Goal: Information Seeking & Learning: Learn about a topic

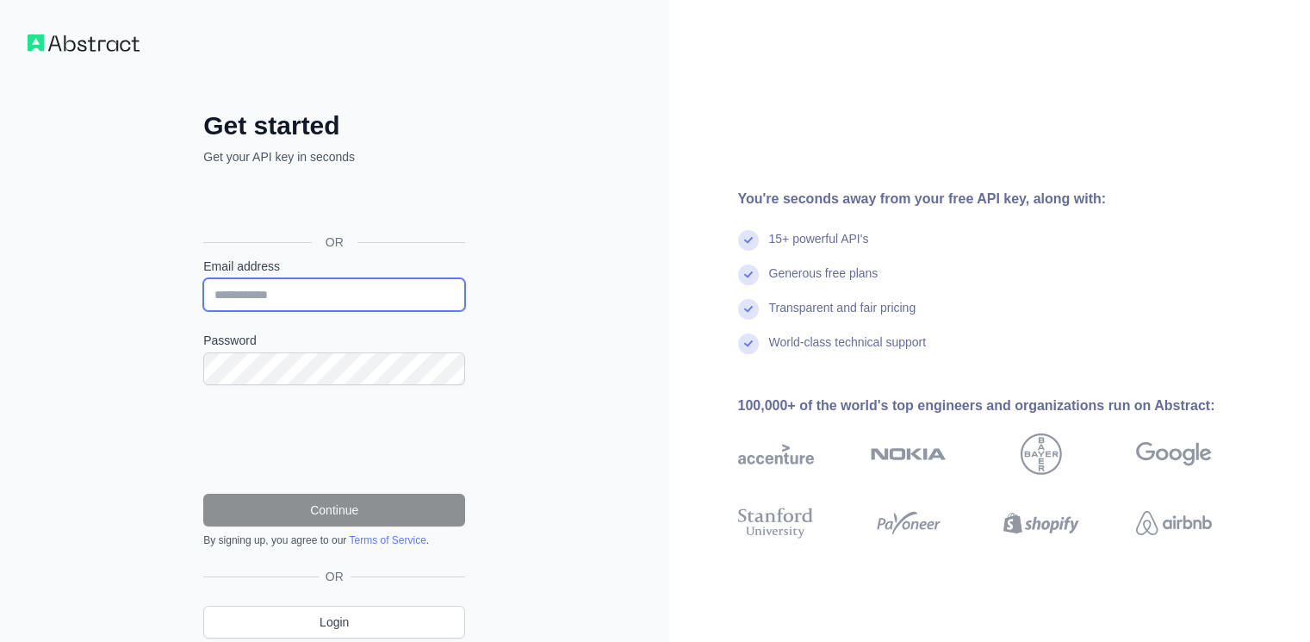
click at [354, 288] on input "Email address" at bounding box center [334, 294] width 262 height 33
type input "**********"
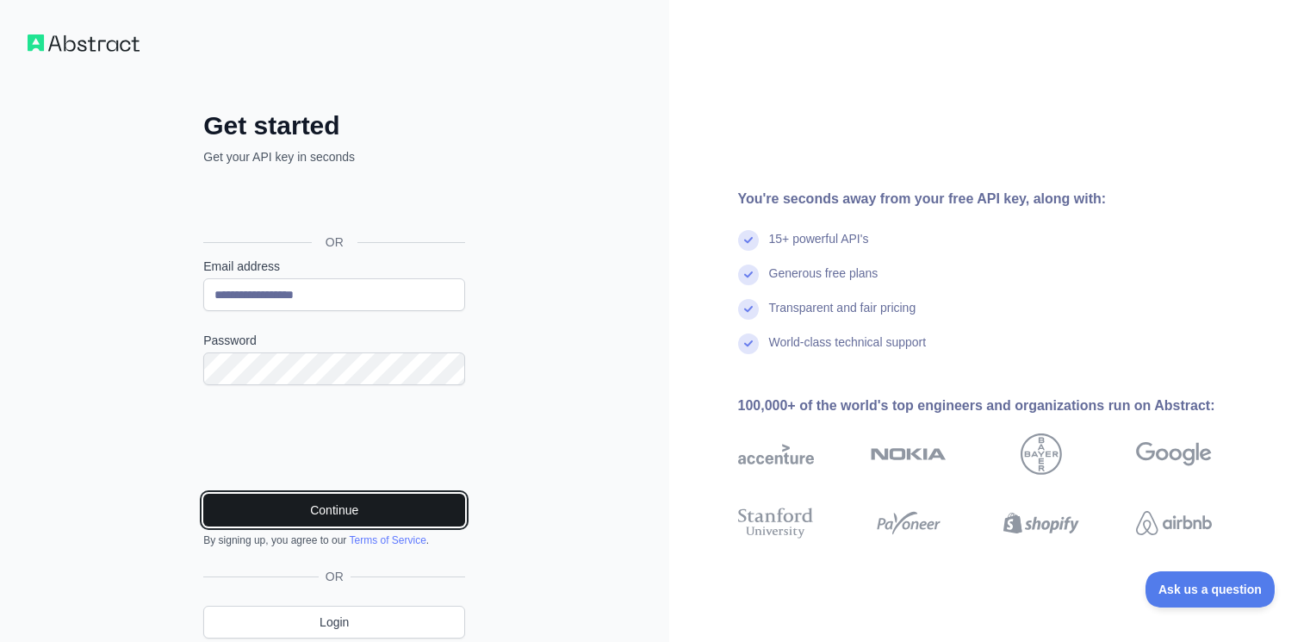
click at [301, 503] on button "Continue" at bounding box center [334, 510] width 262 height 33
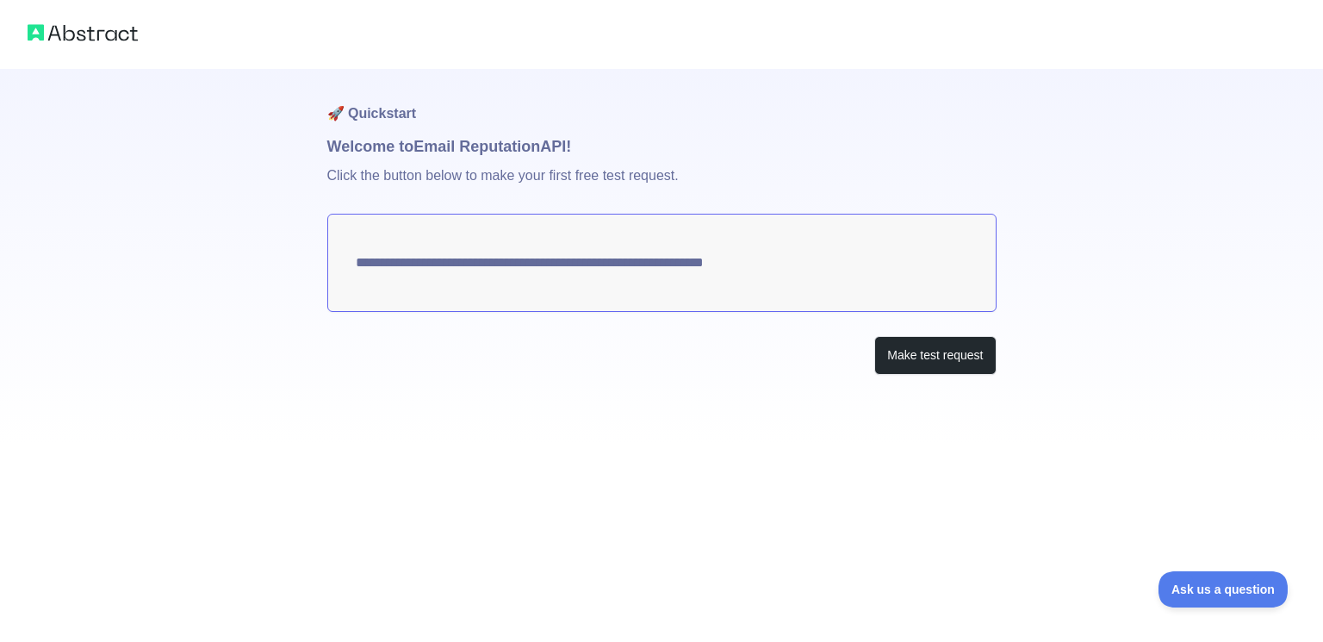
drag, startPoint x: 821, startPoint y: 270, endPoint x: 659, endPoint y: 278, distance: 162.2
click at [659, 278] on textarea "**********" at bounding box center [661, 263] width 669 height 98
drag, startPoint x: 583, startPoint y: 264, endPoint x: 536, endPoint y: 287, distance: 52.8
click at [536, 287] on textarea "**********" at bounding box center [661, 263] width 669 height 98
click at [958, 364] on button "Make test request" at bounding box center [934, 355] width 121 height 39
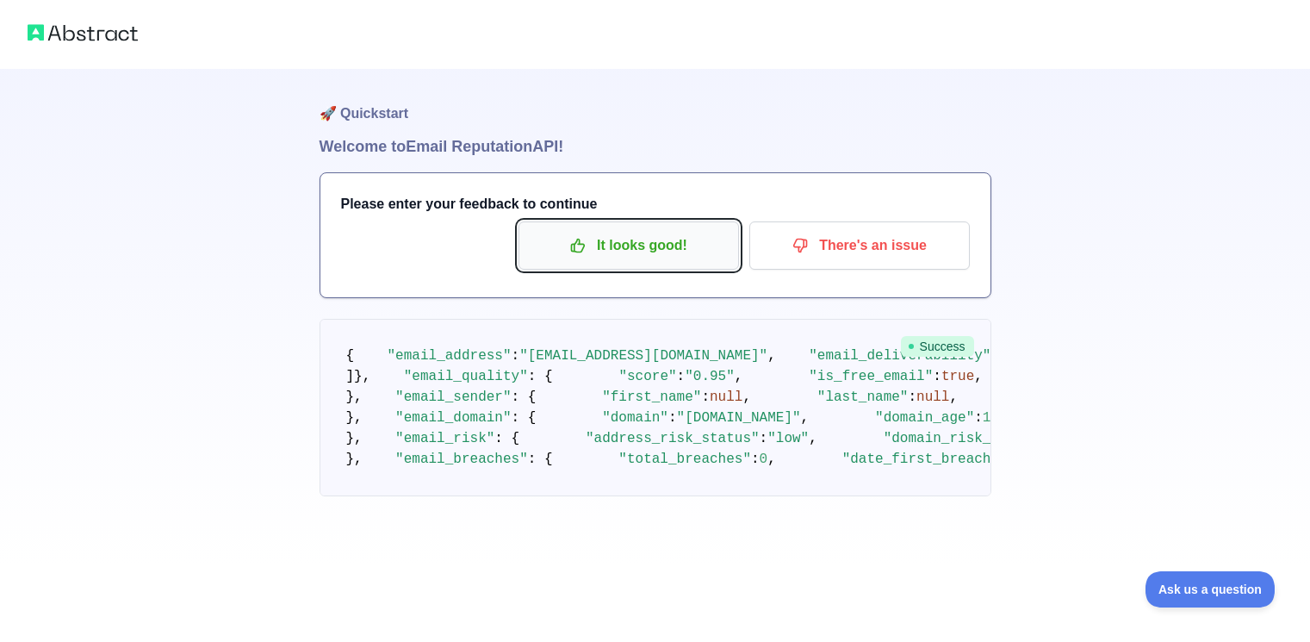
click at [694, 246] on p "It looks good!" at bounding box center [628, 245] width 195 height 29
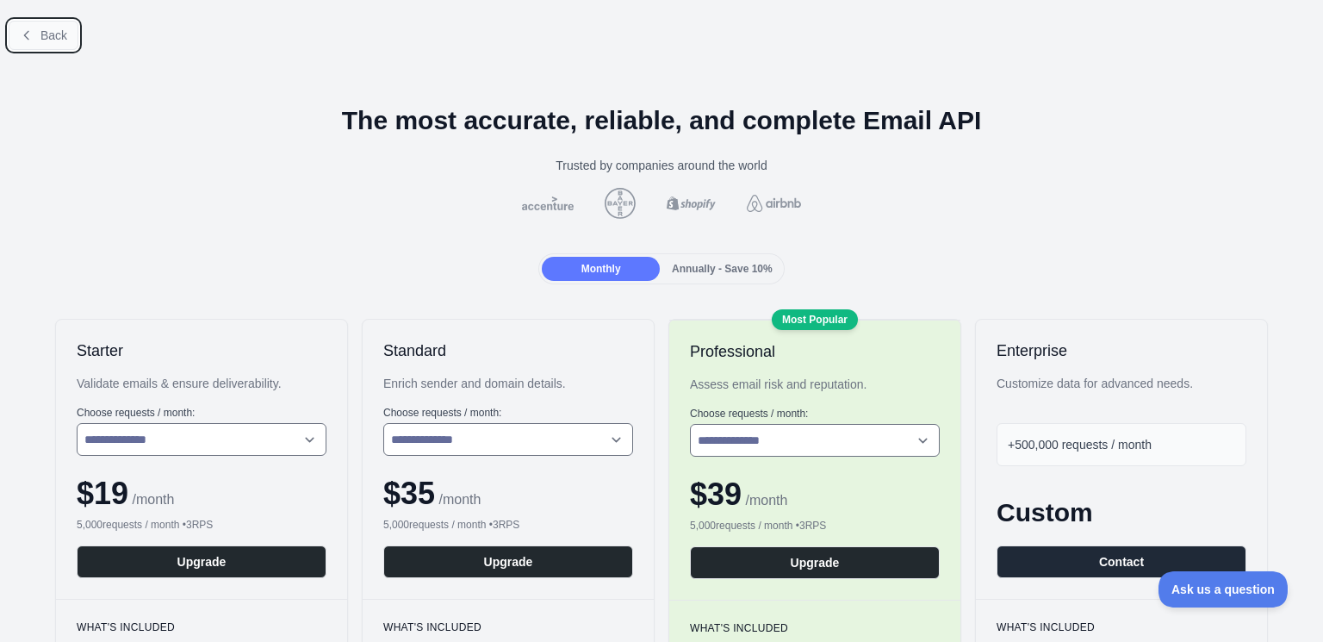
click at [43, 34] on span "Back" at bounding box center [53, 35] width 27 height 14
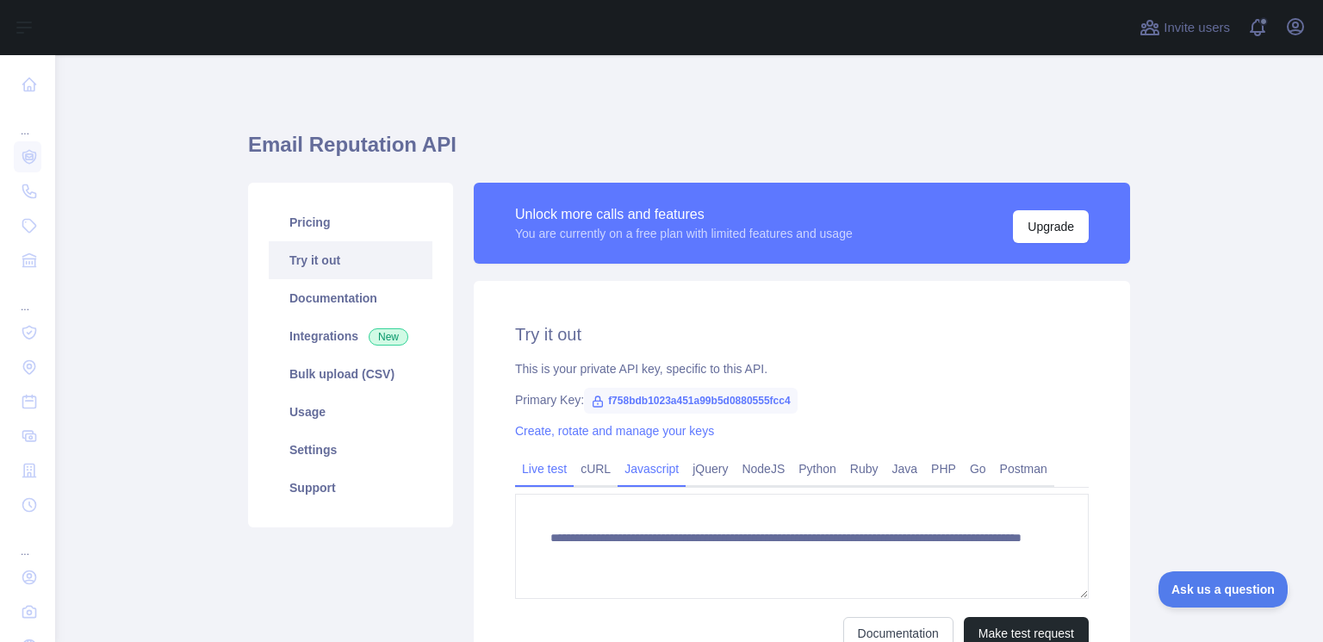
click at [640, 469] on link "Javascript" at bounding box center [652, 469] width 68 height 28
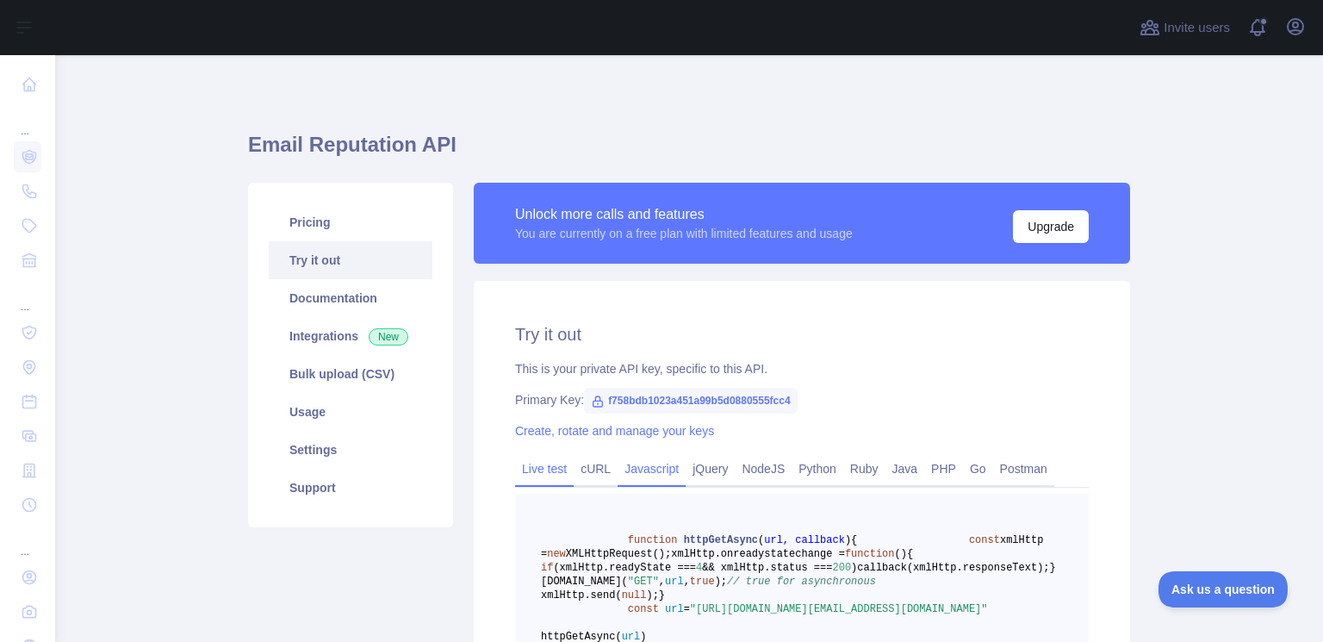
click at [543, 468] on link "Live test" at bounding box center [544, 469] width 59 height 28
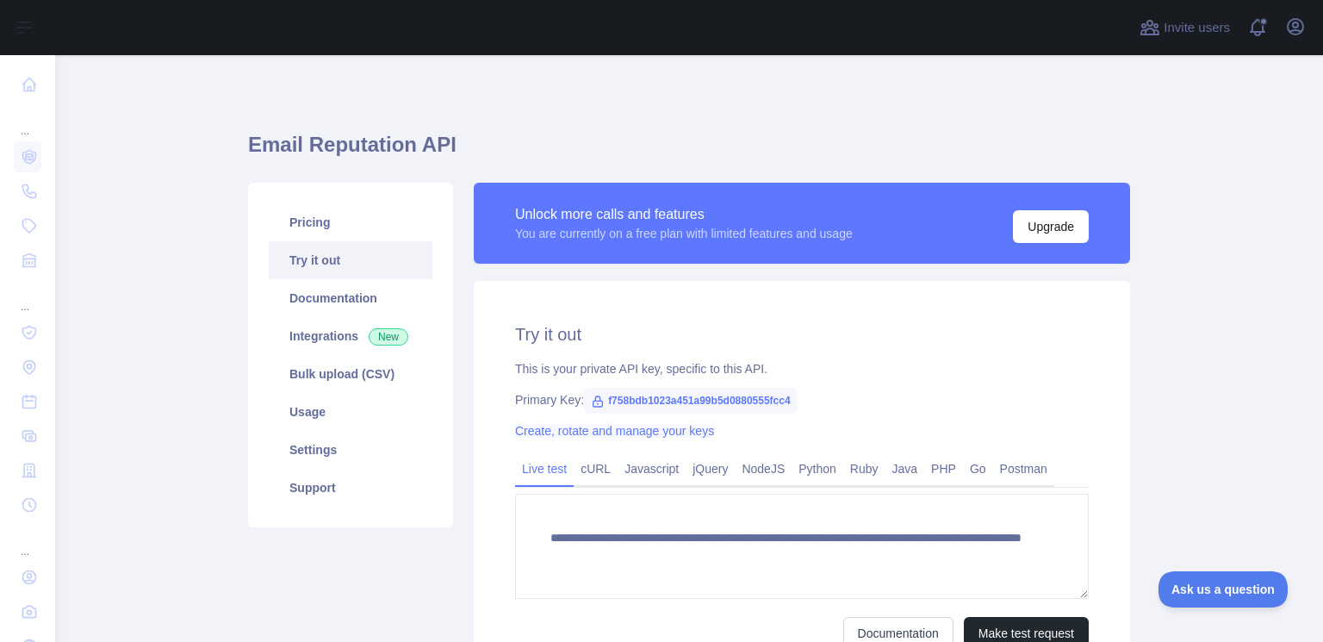
scroll to position [177, 0]
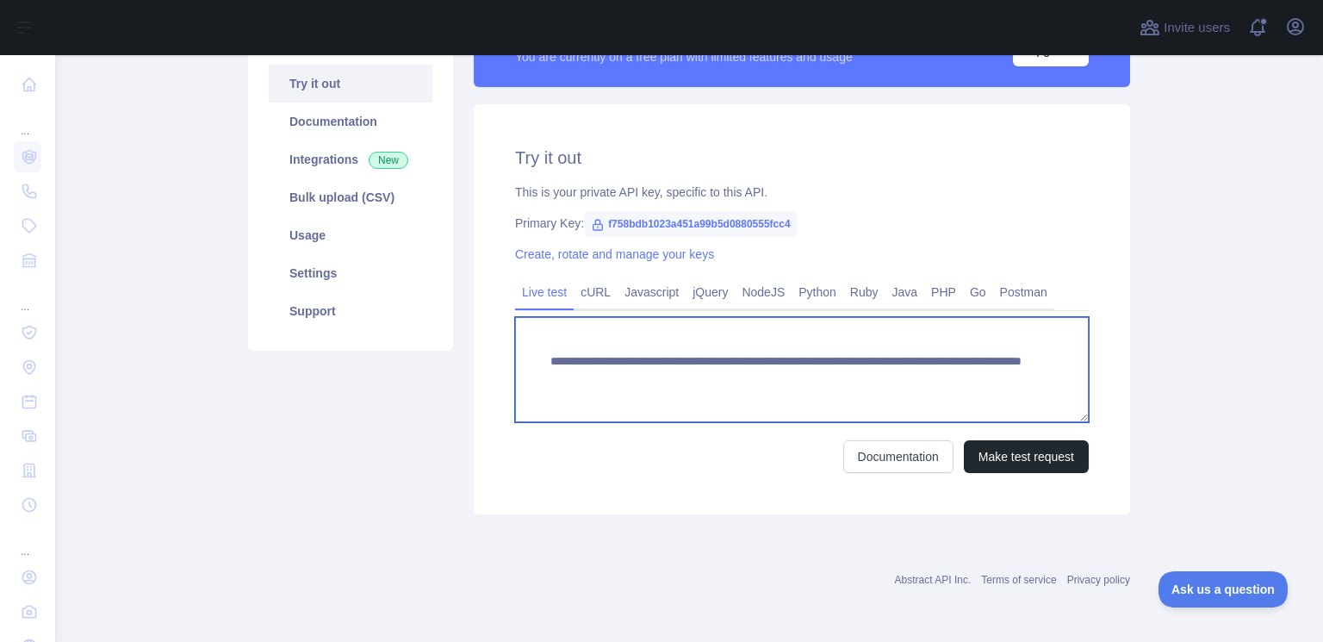
drag, startPoint x: 969, startPoint y: 376, endPoint x: 512, endPoint y: 361, distance: 457.6
click at [515, 361] on textarea "**********" at bounding box center [802, 369] width 574 height 105
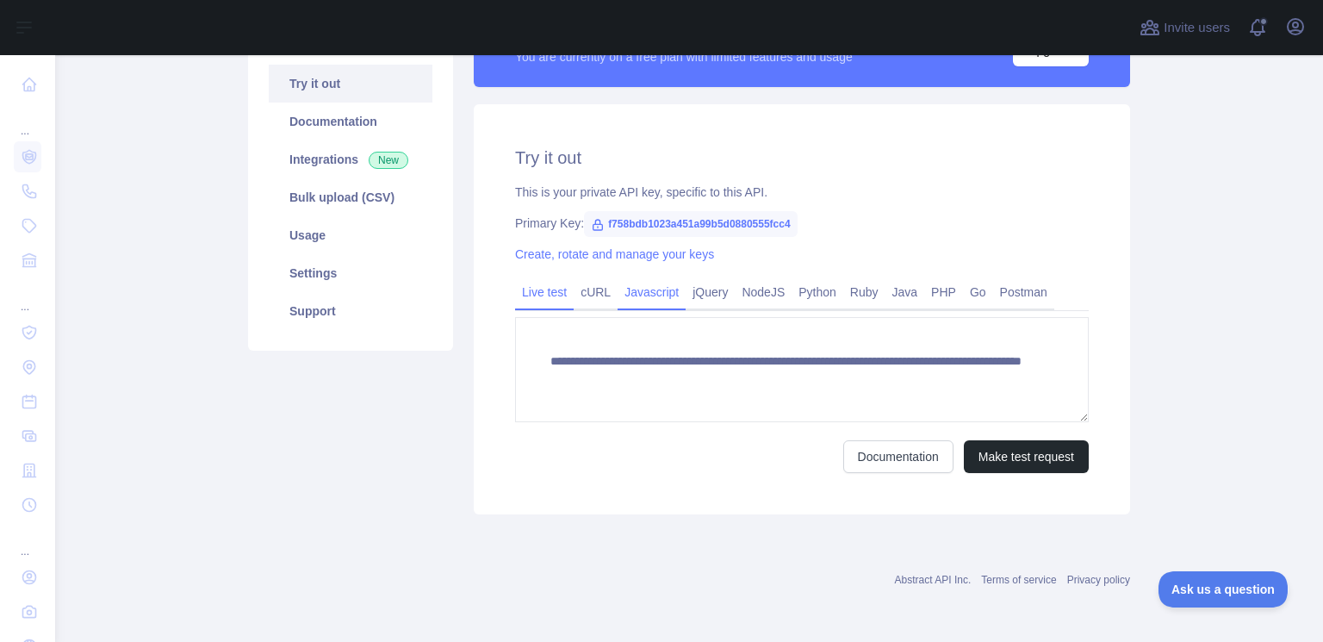
click at [639, 295] on link "Javascript" at bounding box center [652, 292] width 68 height 28
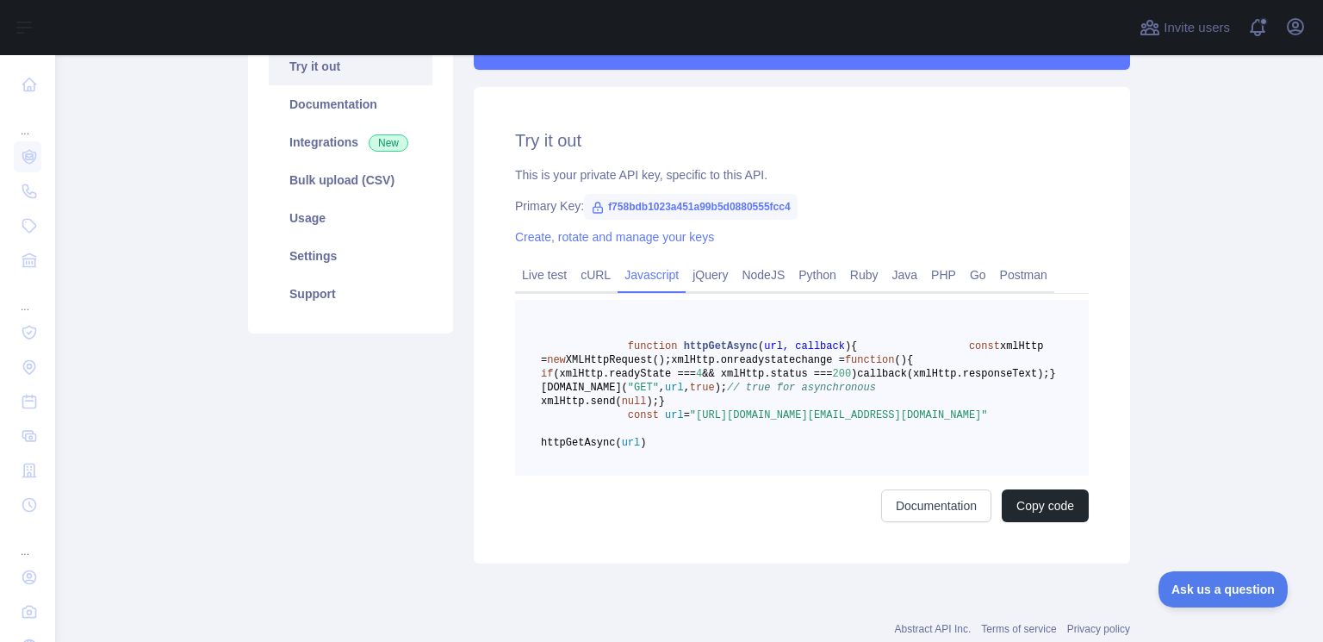
scroll to position [129, 0]
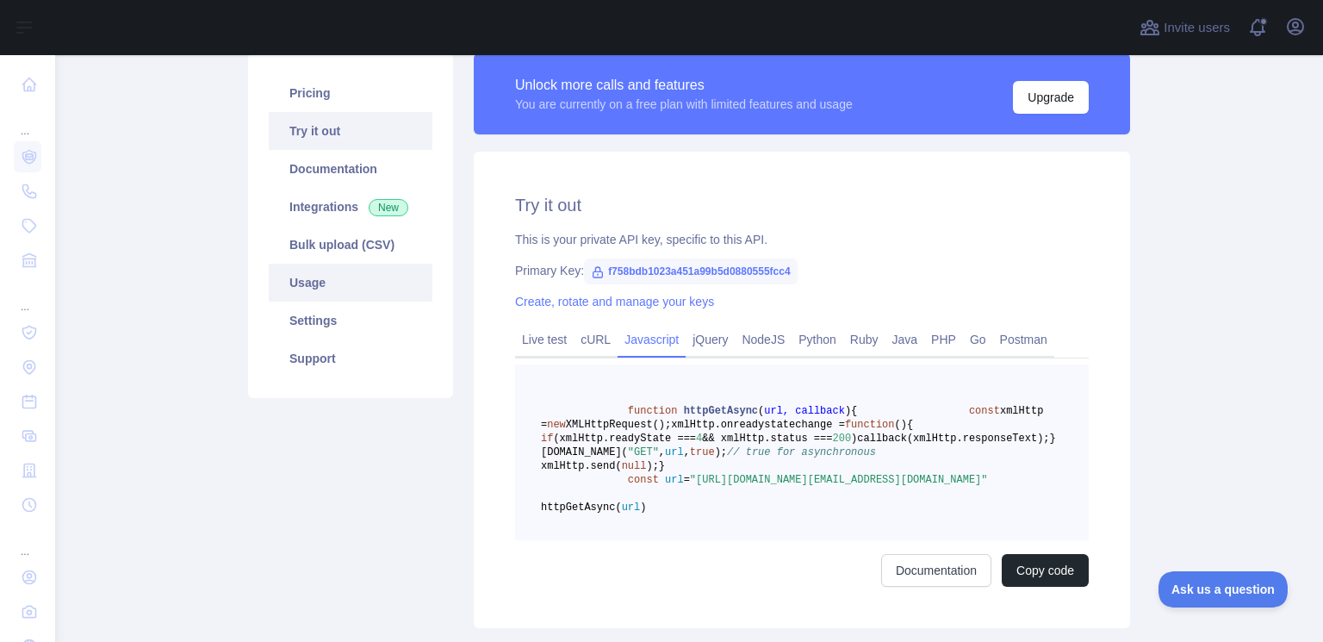
click at [320, 292] on link "Usage" at bounding box center [351, 283] width 164 height 38
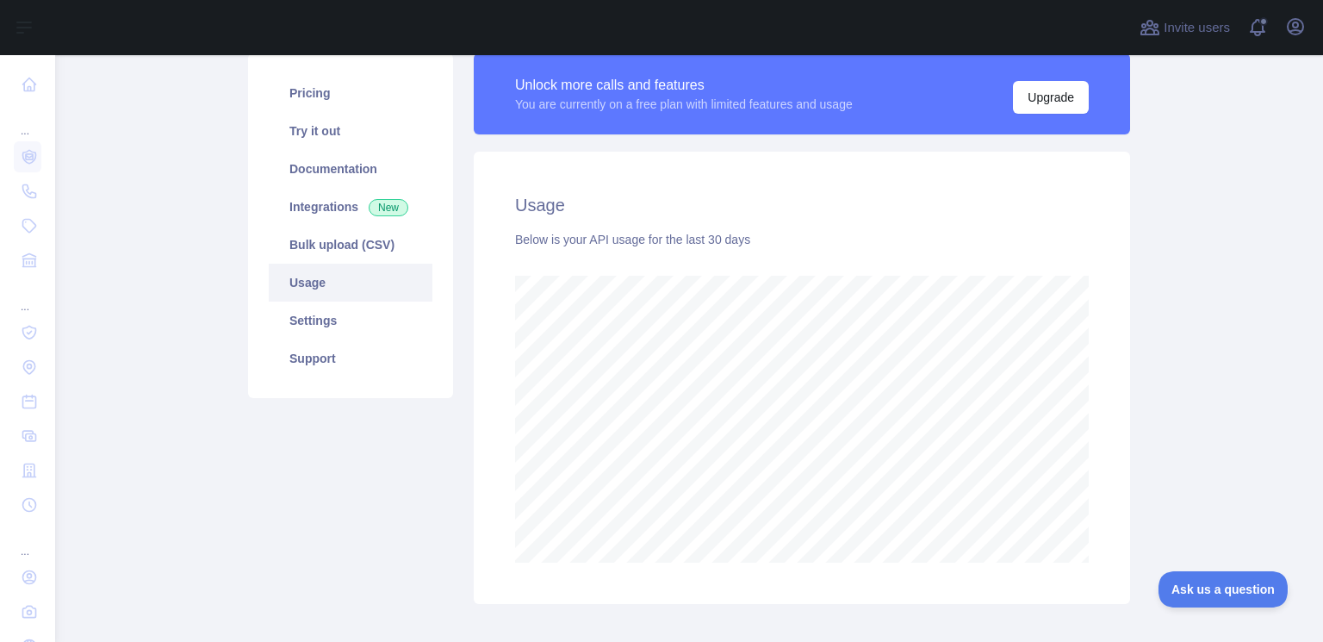
scroll to position [587, 1255]
click at [331, 283] on link "Usage" at bounding box center [351, 283] width 164 height 38
click at [324, 214] on link "Integrations New" at bounding box center [351, 207] width 164 height 38
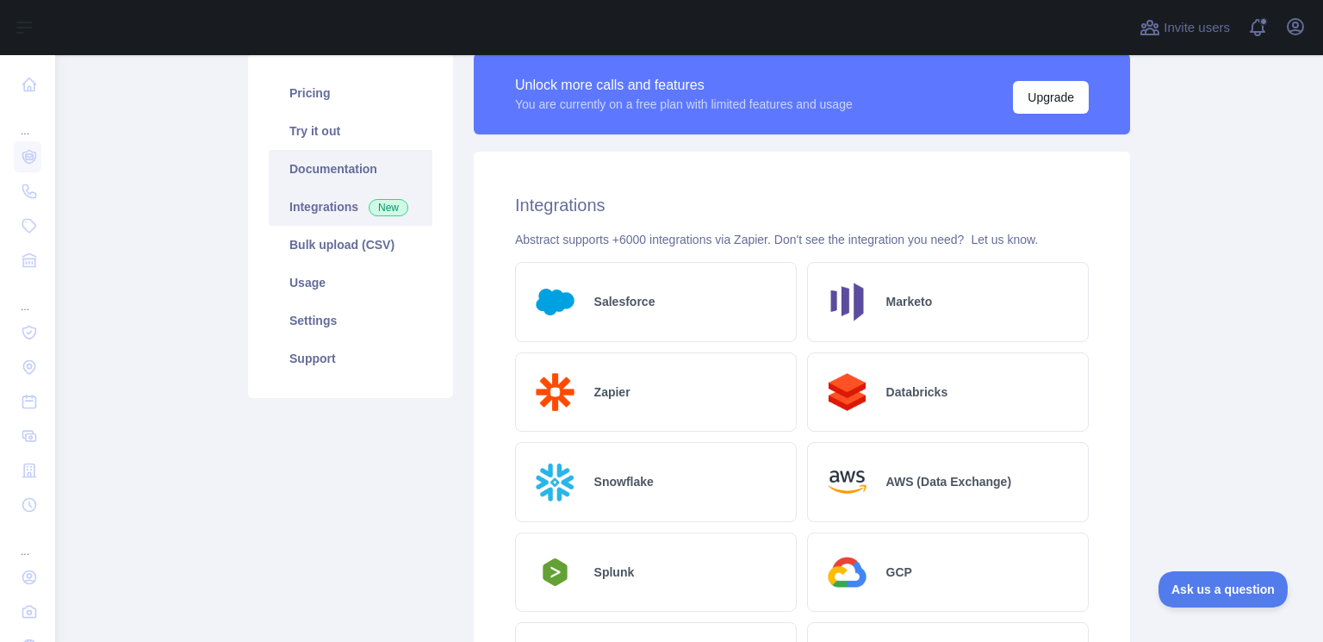
click at [341, 158] on link "Documentation" at bounding box center [351, 169] width 164 height 38
click at [350, 170] on link "Documentation" at bounding box center [351, 169] width 164 height 38
